Goal: Navigation & Orientation: Find specific page/section

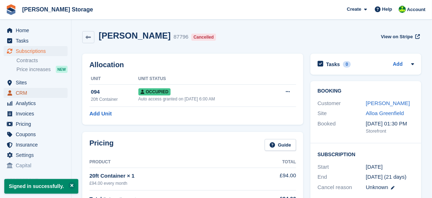
click at [26, 91] on span "CRM" at bounding box center [37, 93] width 43 height 10
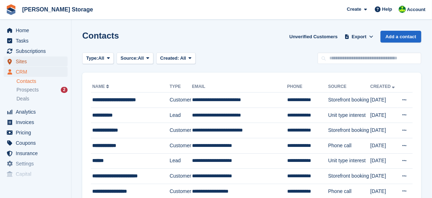
click at [27, 62] on span "Sites" at bounding box center [37, 62] width 43 height 10
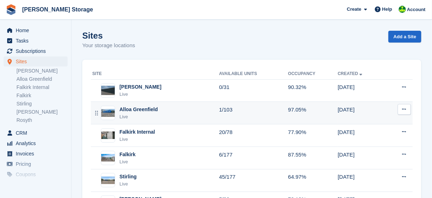
click at [141, 111] on div "Alloa Greenfield" at bounding box center [138, 110] width 38 height 8
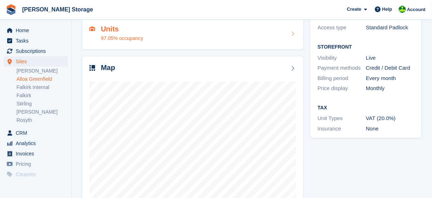
scroll to position [107, 0]
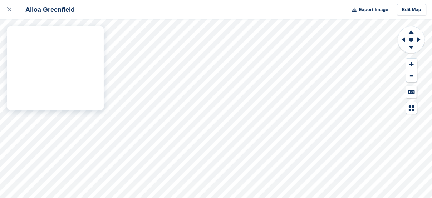
click at [85, 95] on div "Alloa Greenfield Export Image Edit Map" at bounding box center [216, 99] width 432 height 198
click at [89, 106] on div "Alloa Greenfield Export Image Edit Map" at bounding box center [216, 99] width 432 height 198
